Goal: Task Accomplishment & Management: Use online tool/utility

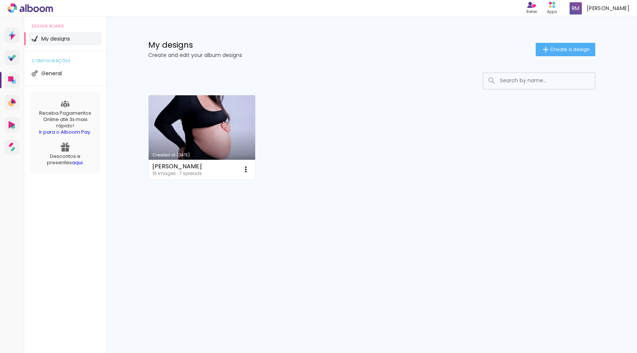
click at [209, 132] on link "Created at [DATE]" at bounding box center [202, 137] width 107 height 84
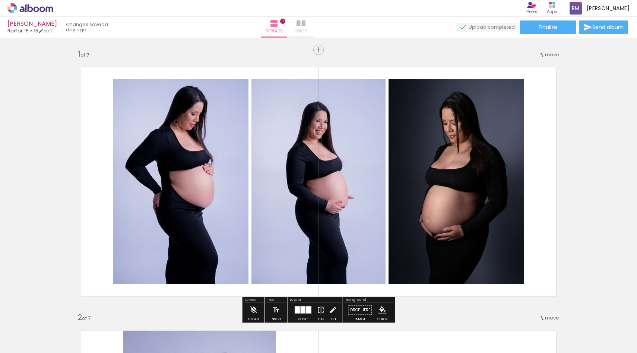
click at [306, 22] on iron-icon at bounding box center [301, 23] width 9 height 9
